Goal: Transaction & Acquisition: Purchase product/service

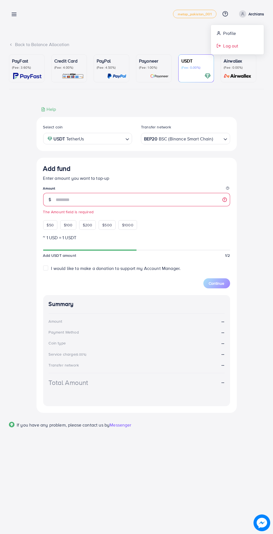
click at [219, 46] on line at bounding box center [220, 46] width 2 height 0
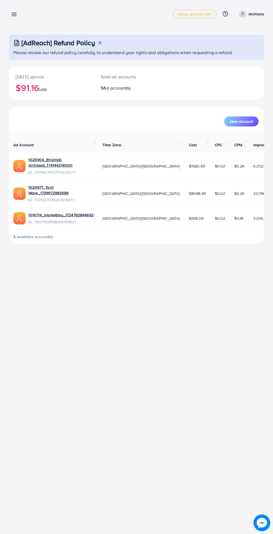
click at [14, 17] on icon at bounding box center [14, 14] width 6 height 6
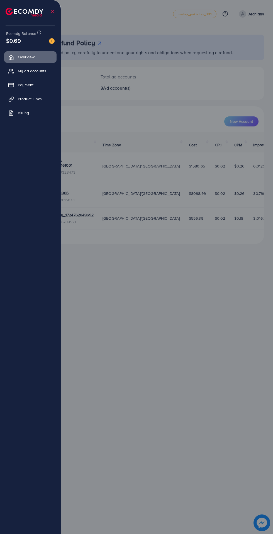
click at [25, 86] on span "Payment" at bounding box center [26, 85] width 16 height 6
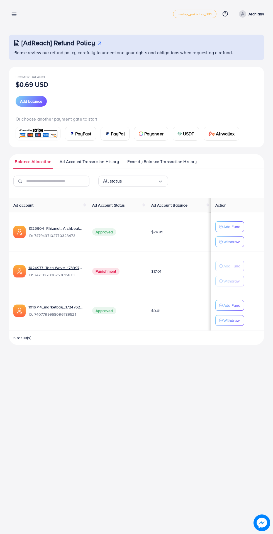
click at [189, 133] on span "USDT" at bounding box center [188, 133] width 11 height 7
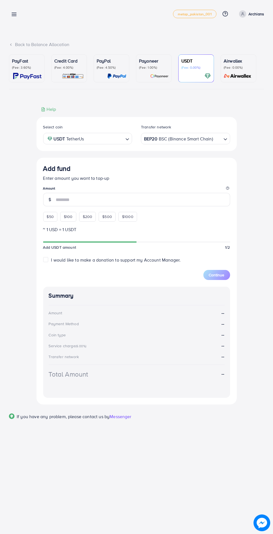
click at [108, 191] on legend "Amount" at bounding box center [136, 189] width 187 height 7
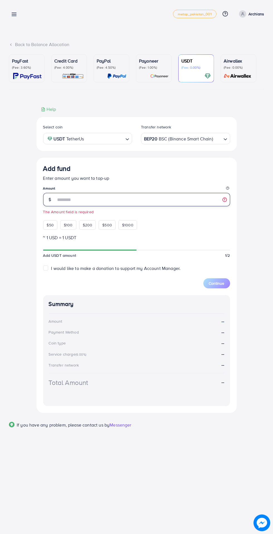
click at [115, 203] on input "number" at bounding box center [143, 199] width 174 height 13
type input "***"
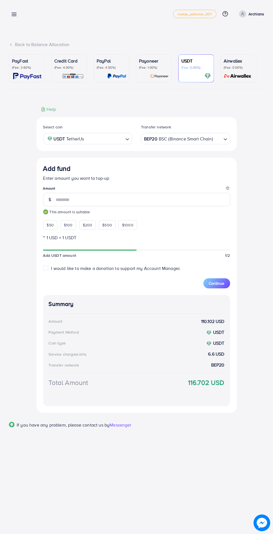
click at [218, 280] on button "Continue" at bounding box center [217, 283] width 27 height 10
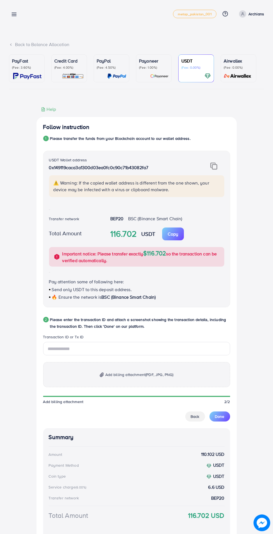
click at [216, 167] on img at bounding box center [214, 165] width 7 height 7
click at [215, 167] on img at bounding box center [214, 165] width 7 height 7
click at [95, 350] on input "text" at bounding box center [136, 348] width 187 height 13
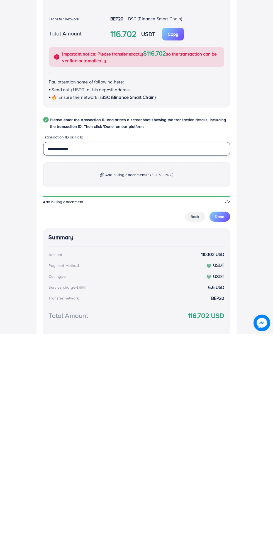
type input "**********"
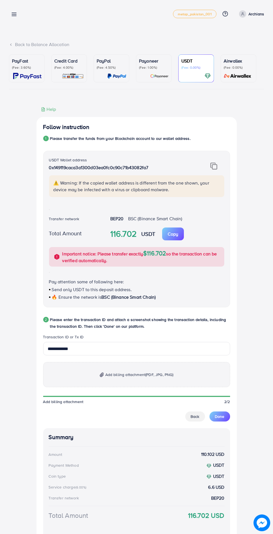
click at [129, 178] on div "⚠️ Warning: If the copied wallet address is different from the one shown, your …" at bounding box center [137, 186] width 176 height 22
click at [135, 378] on span "Add billing attachment (PDF, JPG, PNG)" at bounding box center [139, 374] width 68 height 7
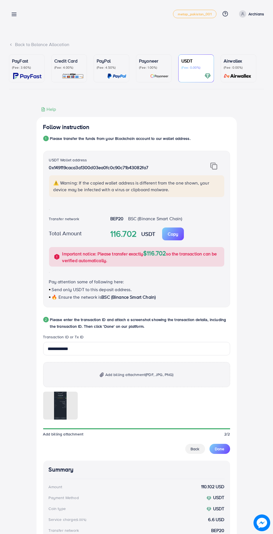
click at [227, 453] on button "Done" at bounding box center [220, 449] width 21 height 10
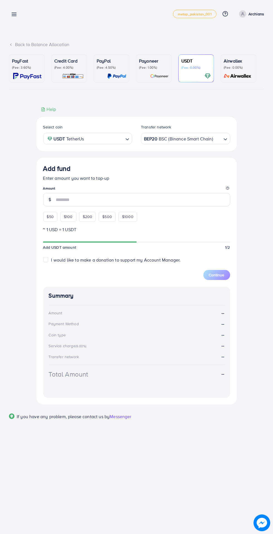
click at [16, 15] on line at bounding box center [14, 15] width 4 height 0
click at [14, 16] on line at bounding box center [14, 16] width 4 height 0
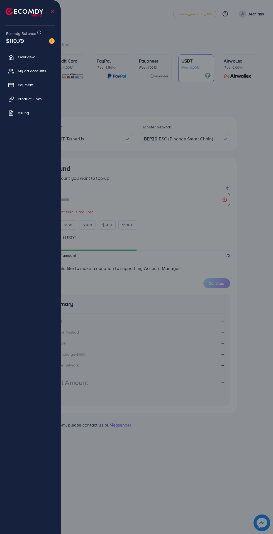
click at [146, 22] on div at bounding box center [136, 320] width 273 height 641
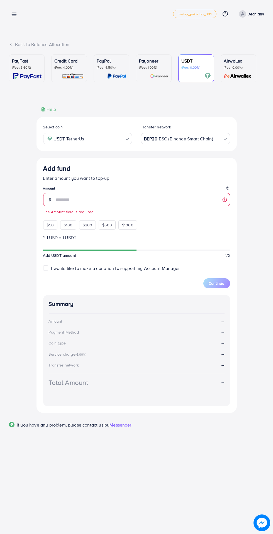
click at [14, 15] on line at bounding box center [14, 15] width 4 height 0
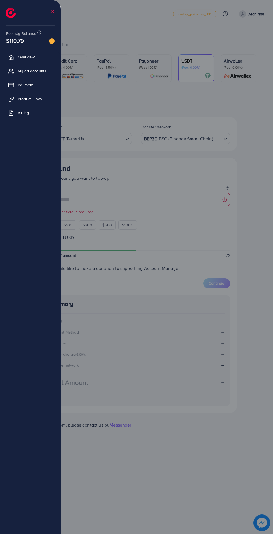
click at [37, 73] on span "My ad accounts" at bounding box center [32, 71] width 28 height 6
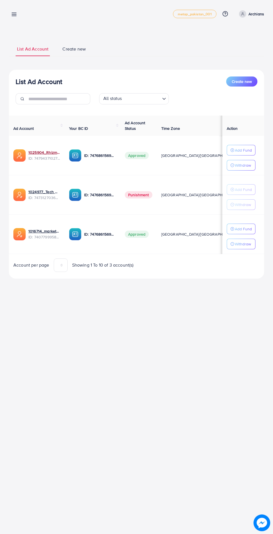
click at [41, 152] on link "1025904_Rhizmall Archbeat_1741442161001" at bounding box center [44, 153] width 32 height 6
